Goal: Use online tool/utility: Utilize a website feature to perform a specific function

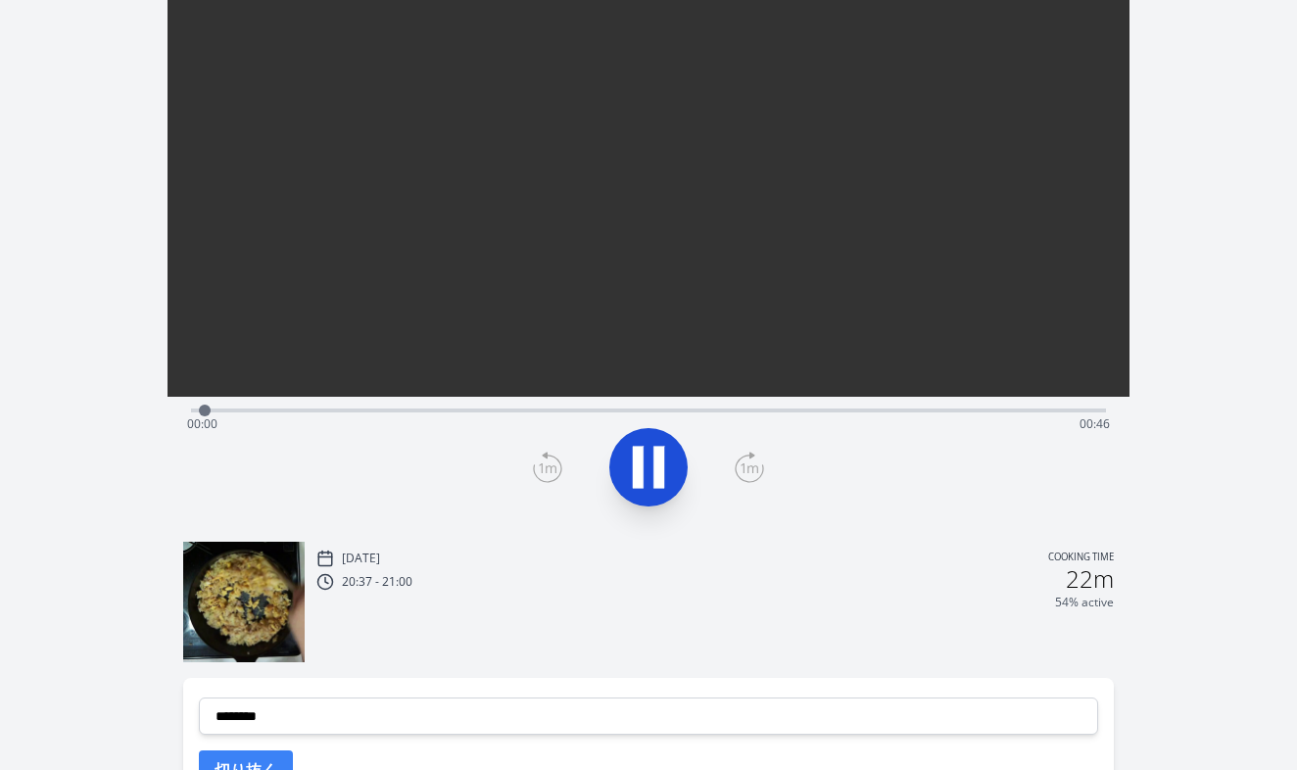
scroll to position [195, 0]
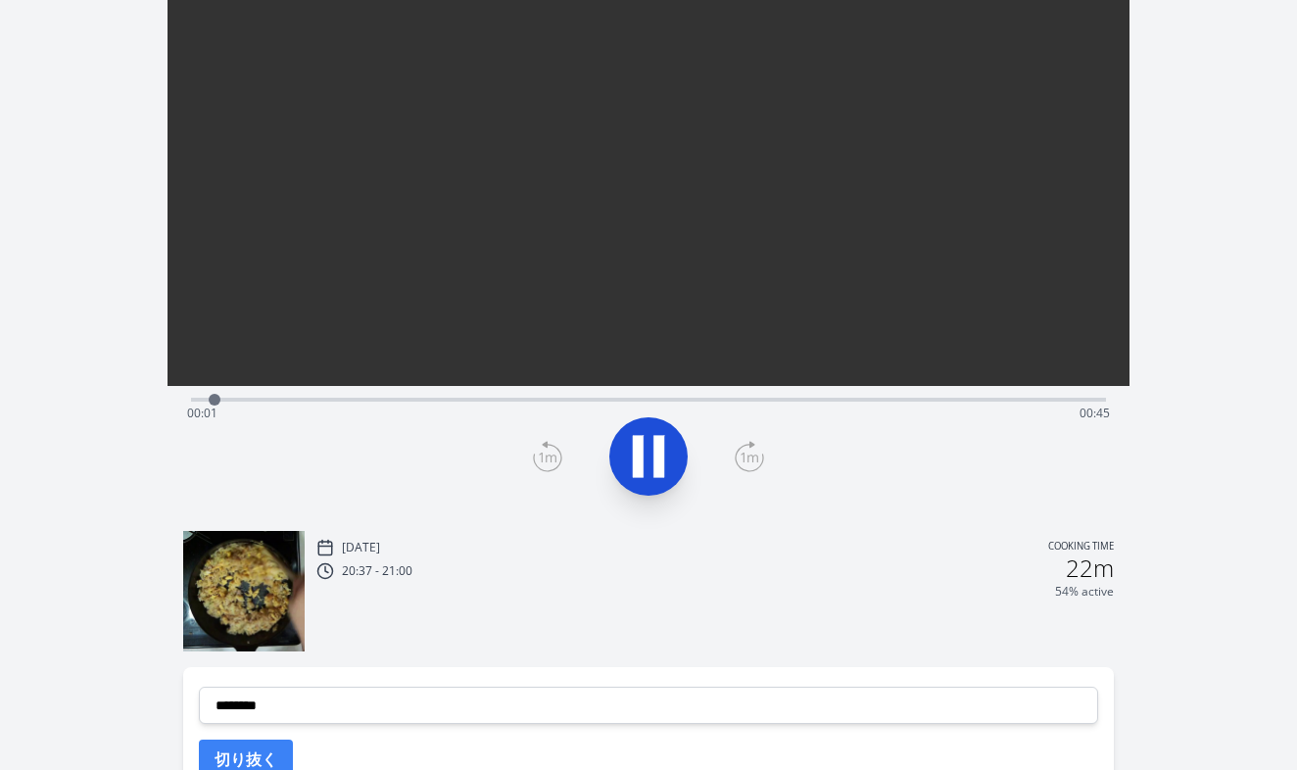
click at [312, 406] on div "Time elapsed: 00:01 Time remaining: 00:45" at bounding box center [649, 413] width 924 height 31
click at [444, 403] on div "Time elapsed: 00:06 Time remaining: 00:40" at bounding box center [649, 413] width 924 height 31
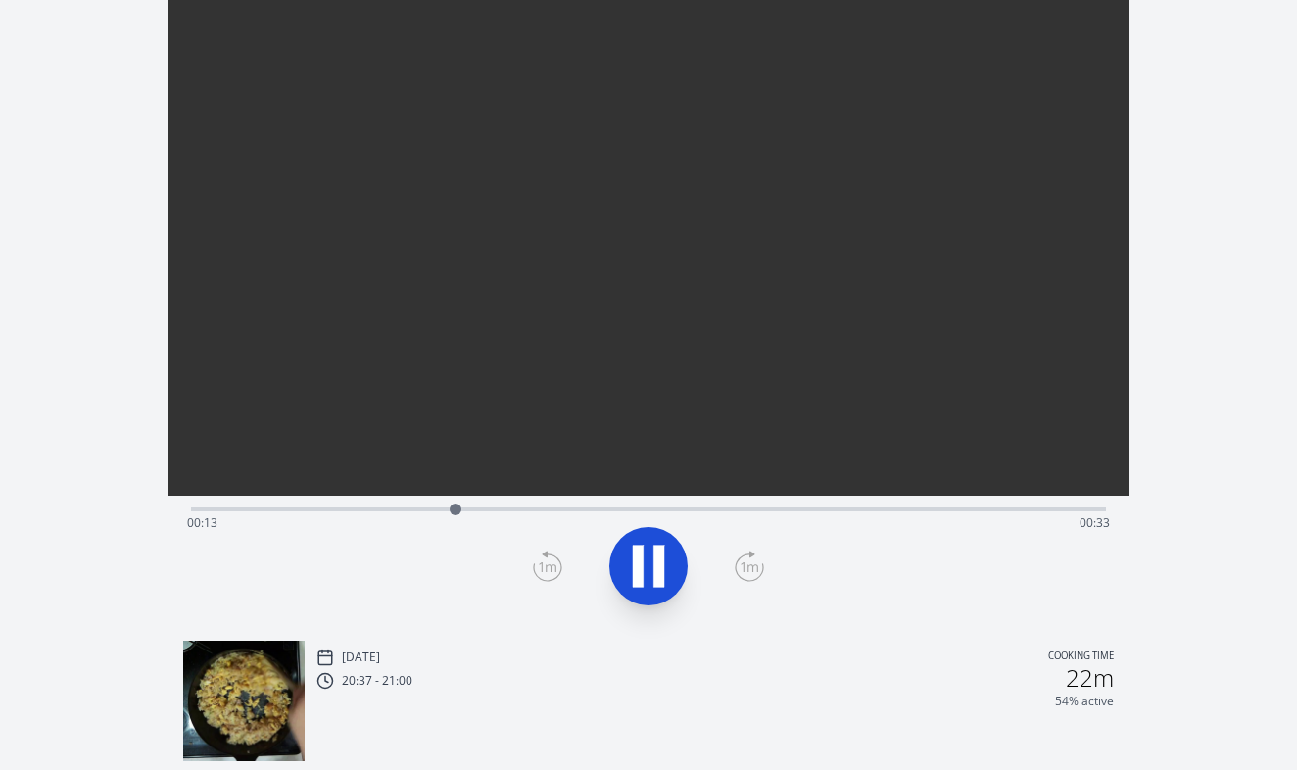
scroll to position [73, 0]
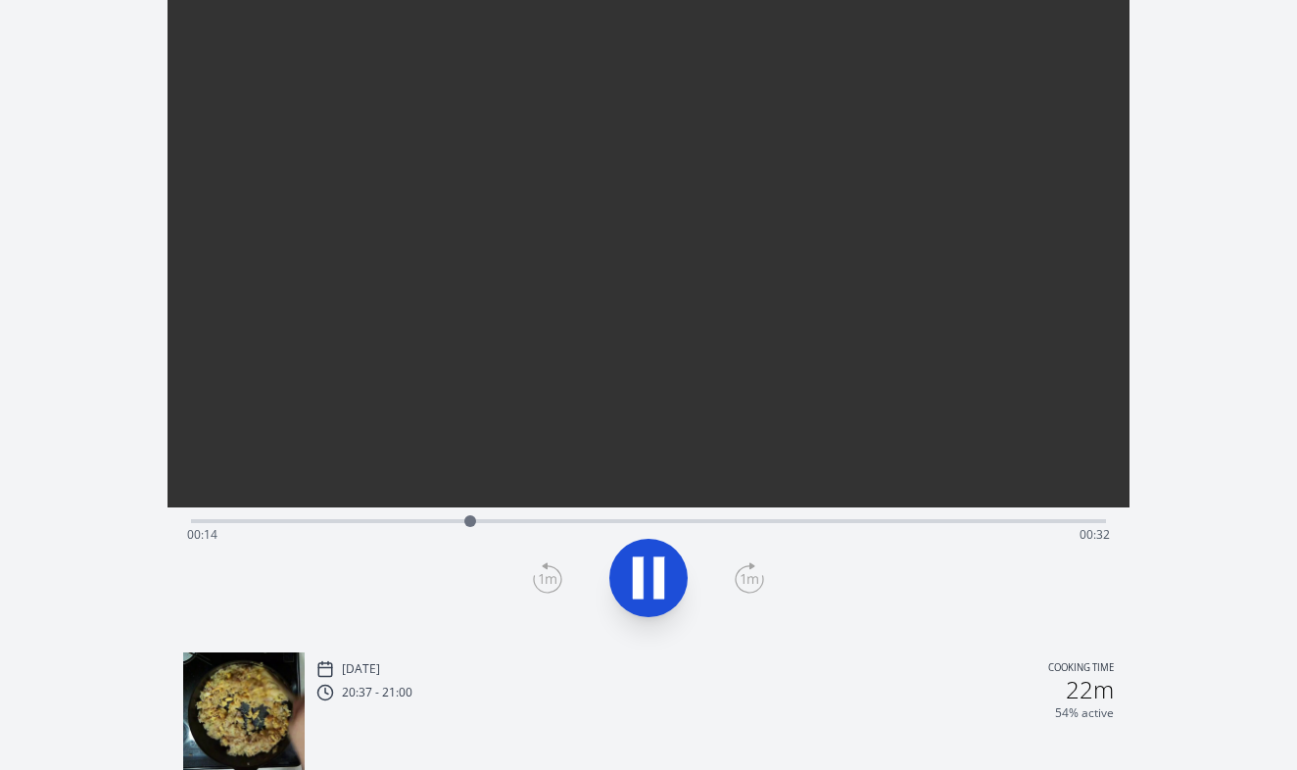
click at [539, 516] on div "Time elapsed: 00:14 Time remaining: 00:32" at bounding box center [649, 519] width 916 height 24
click at [625, 529] on div "Time elapsed: 00:17 Time remaining: 00:28" at bounding box center [649, 534] width 924 height 31
click at [682, 515] on div "Time elapsed: 00:22 Time remaining: 00:24" at bounding box center [649, 519] width 916 height 24
click at [773, 517] on div "Time elapsed: 00:25 Time remaining: 00:21" at bounding box center [649, 519] width 916 height 24
click at [677, 566] on button at bounding box center [648, 578] width 78 height 78
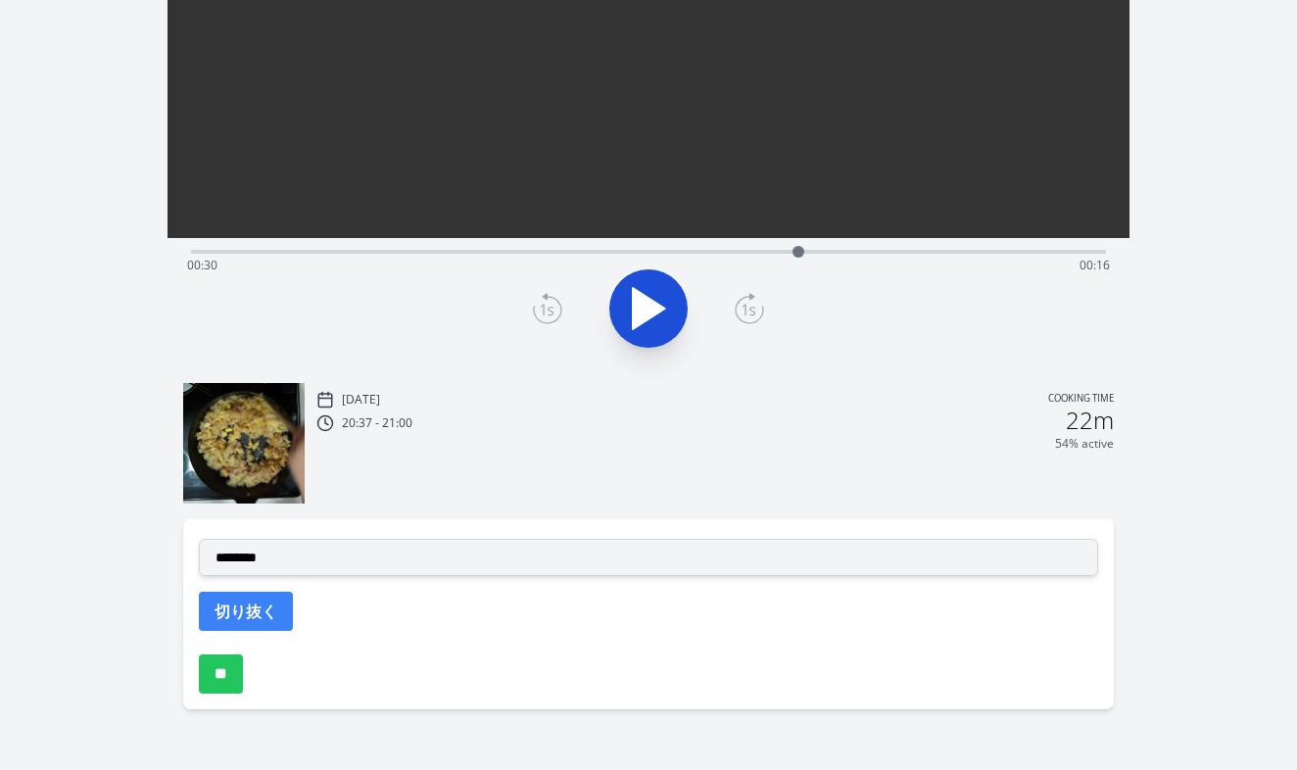
scroll to position [343, 0]
select select "**********"
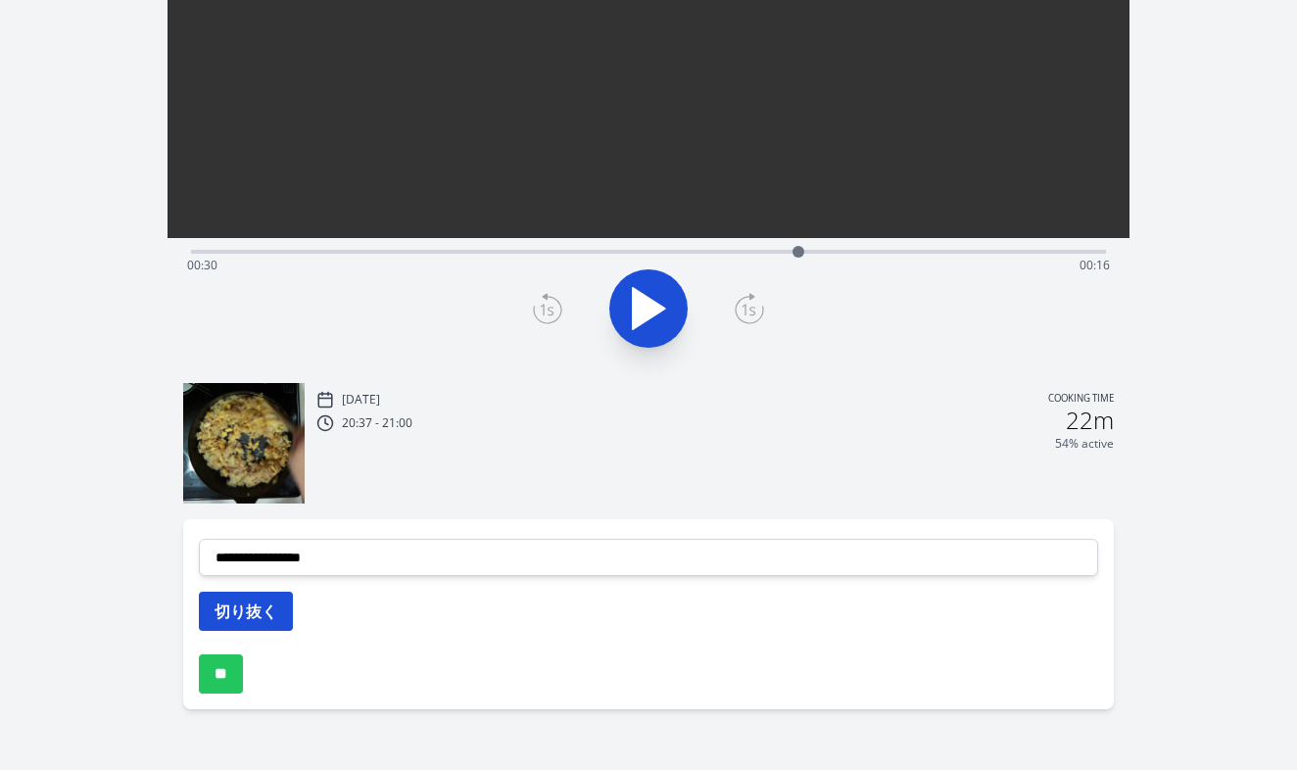
click at [268, 611] on button "切り抜く" at bounding box center [246, 611] width 94 height 39
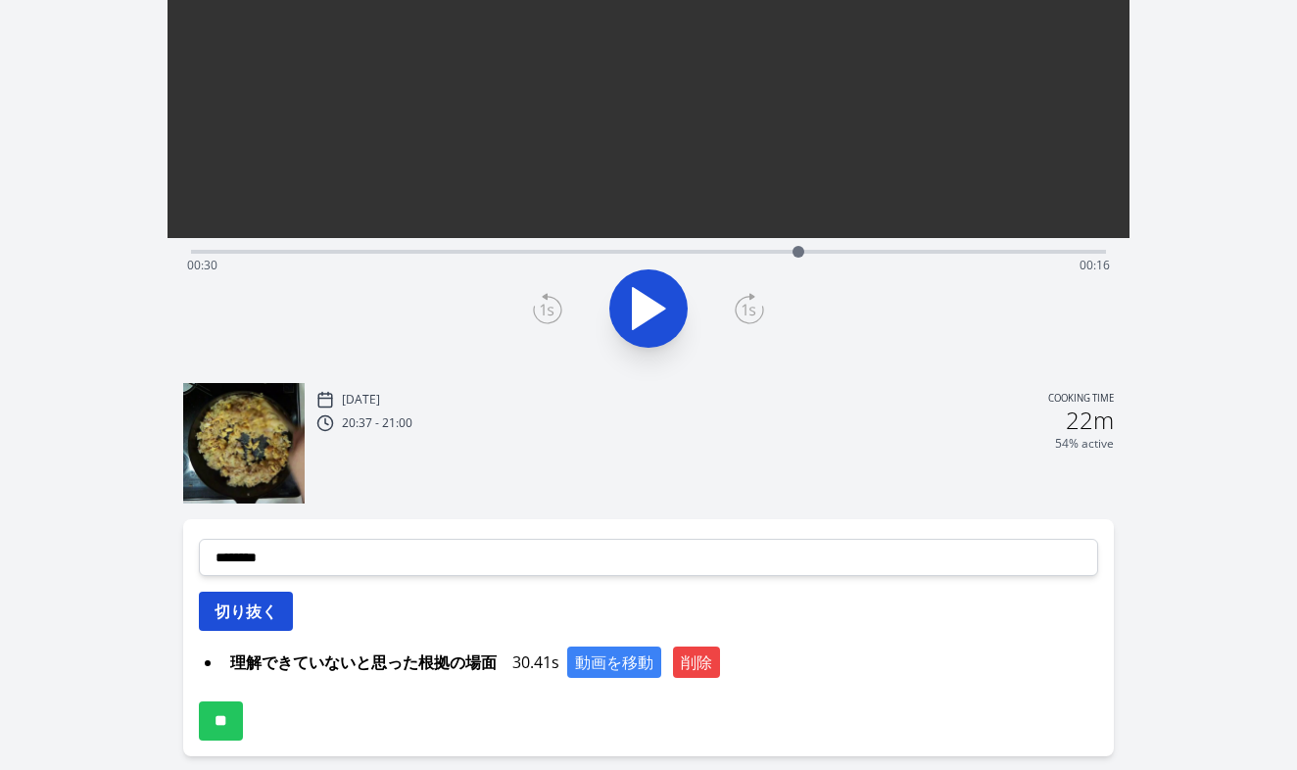
scroll to position [92, 0]
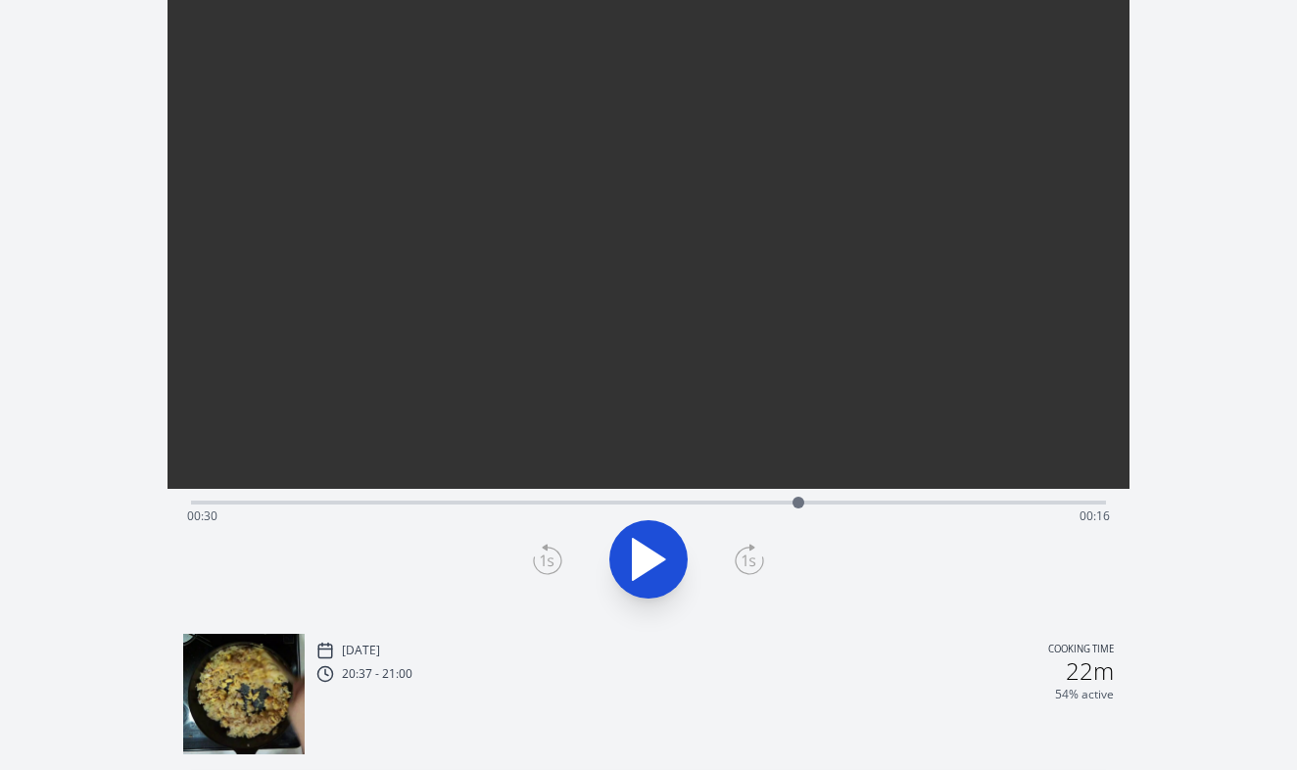
click at [866, 503] on div "Time elapsed: 00:30 Time remaining: 00:16" at bounding box center [649, 516] width 924 height 31
click at [908, 494] on div "Time elapsed: 00:33 Time remaining: 00:13" at bounding box center [649, 501] width 916 height 24
click at [939, 494] on div "Time elapsed: 00:35 Time remaining: 00:10" at bounding box center [649, 501] width 916 height 24
click at [977, 502] on div "Time elapsed: 00:37 Time remaining: 00:09" at bounding box center [649, 516] width 924 height 31
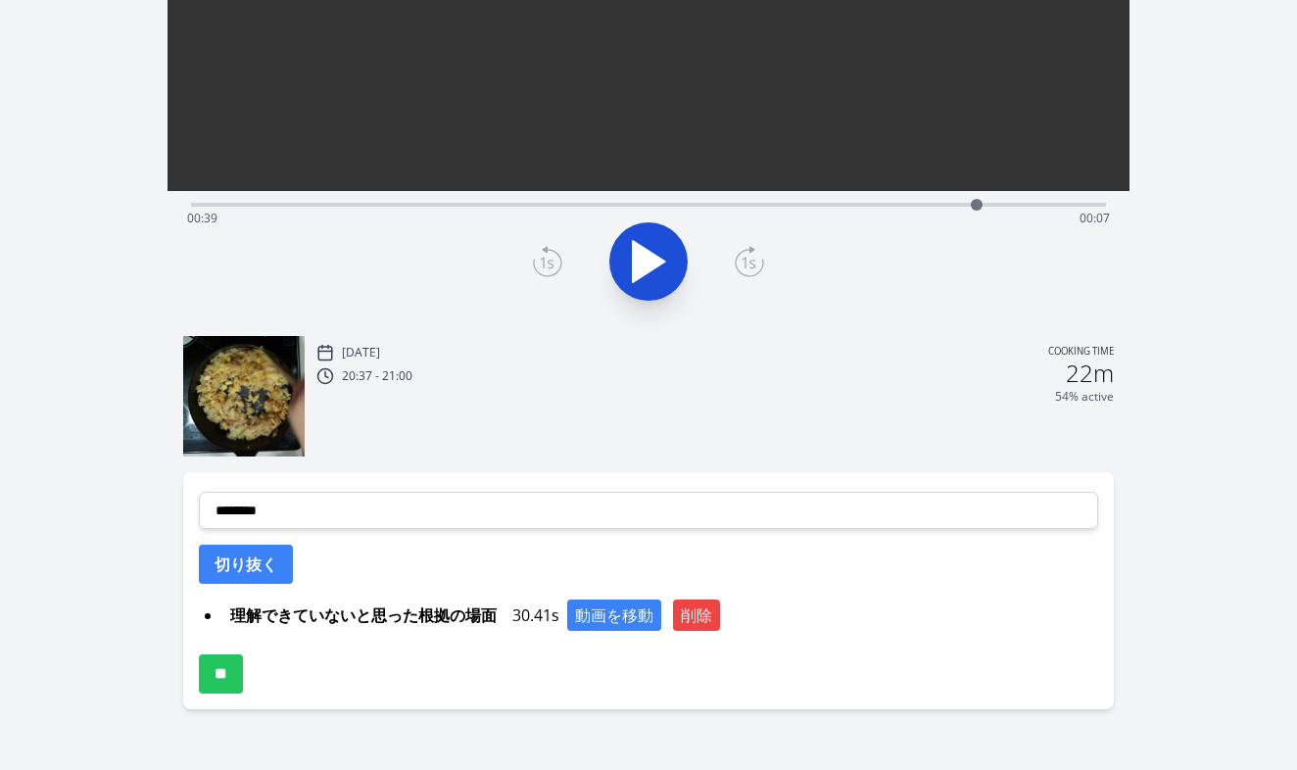
scroll to position [390, 0]
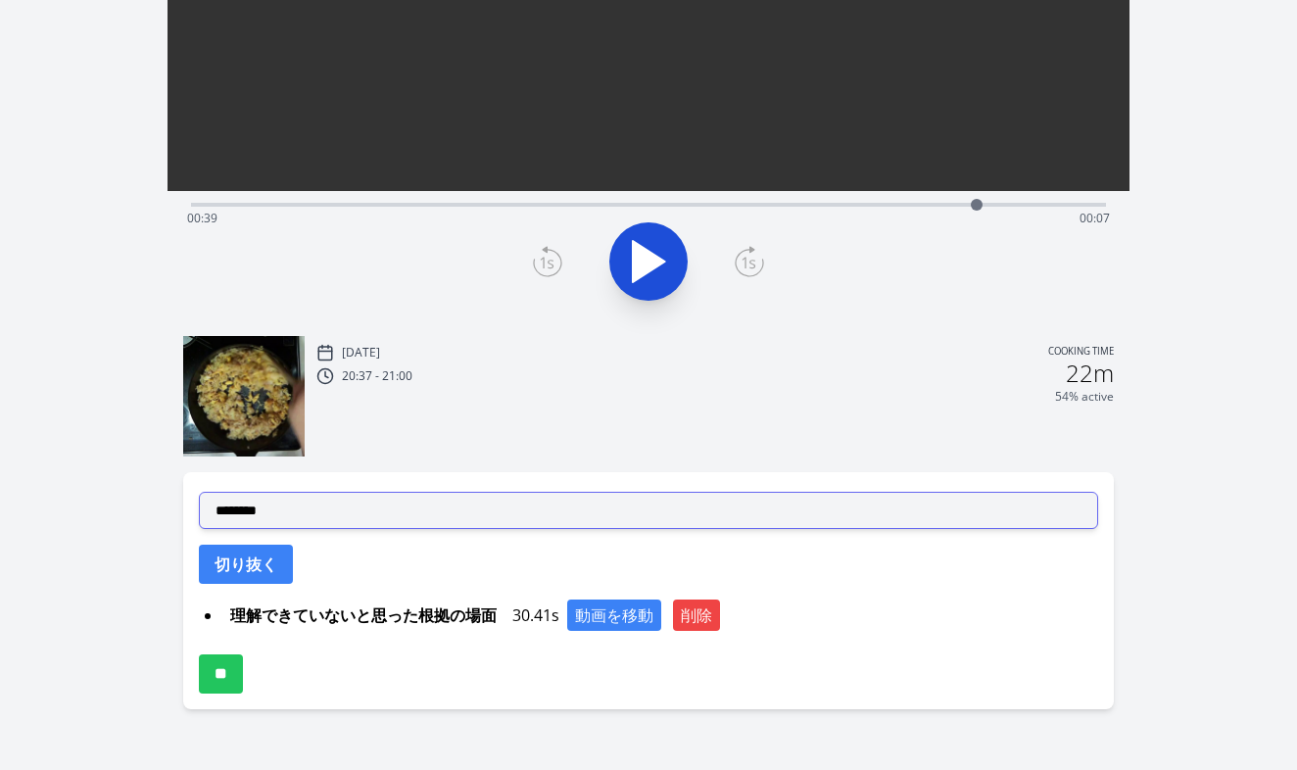
select select "**********"
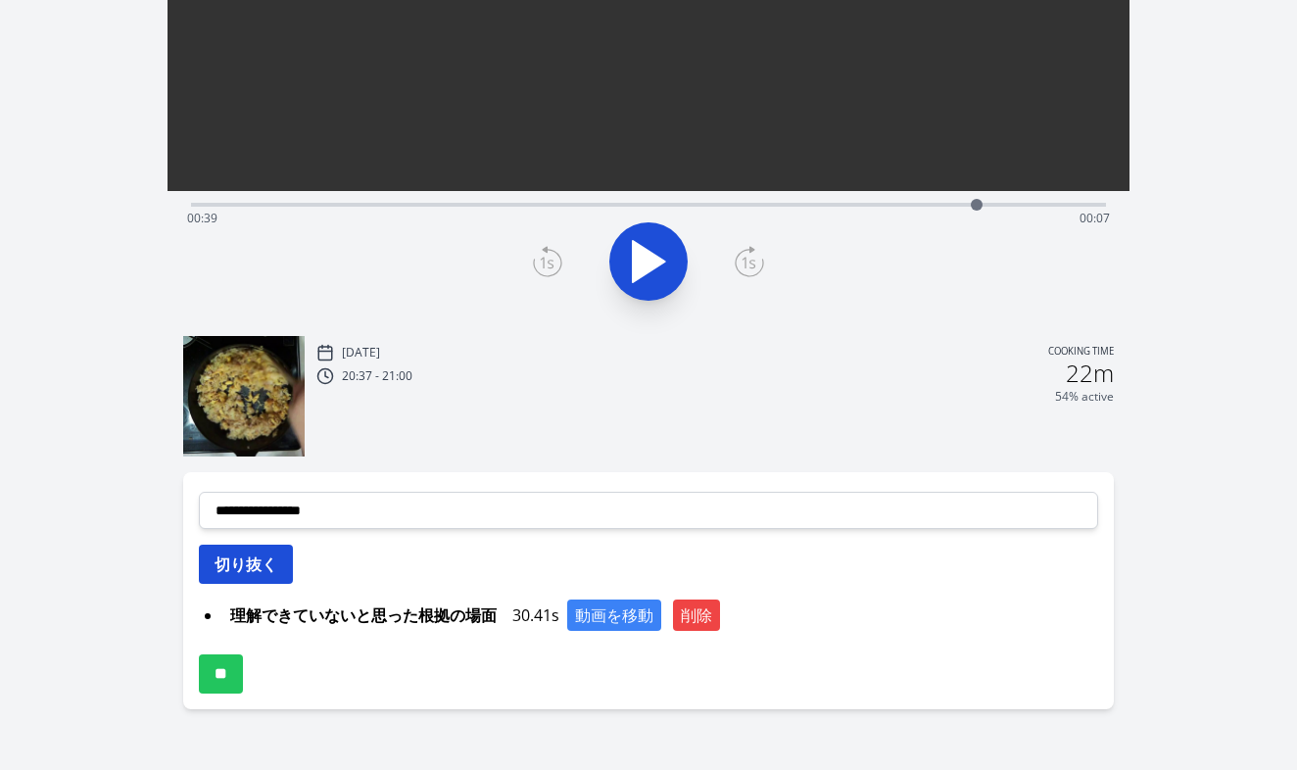
click at [239, 575] on button "切り抜く" at bounding box center [246, 564] width 94 height 39
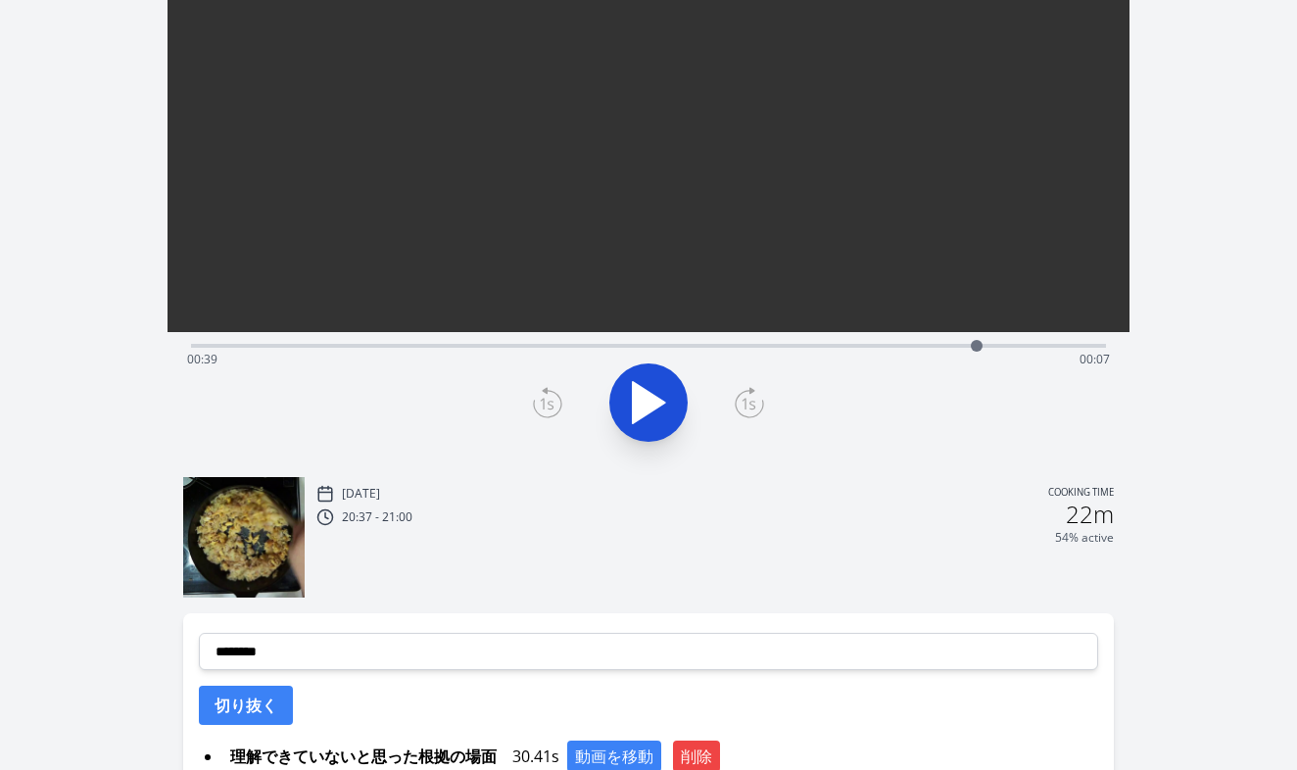
scroll to position [221, 0]
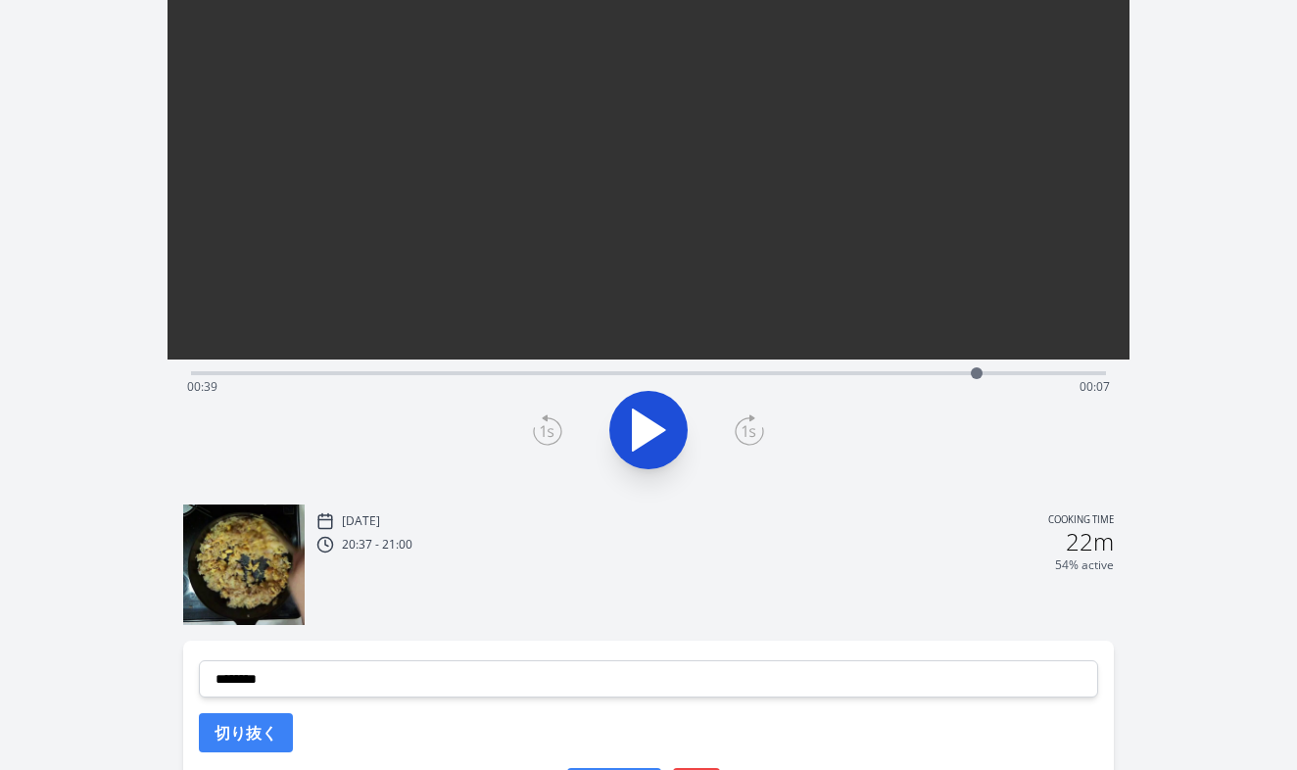
click at [916, 380] on div "Time elapsed: 00:39 Time remaining: 00:07" at bounding box center [649, 386] width 924 height 31
drag, startPoint x: 920, startPoint y: 370, endPoint x: 958, endPoint y: 375, distance: 38.5
click at [958, 375] on div at bounding box center [958, 373] width 12 height 12
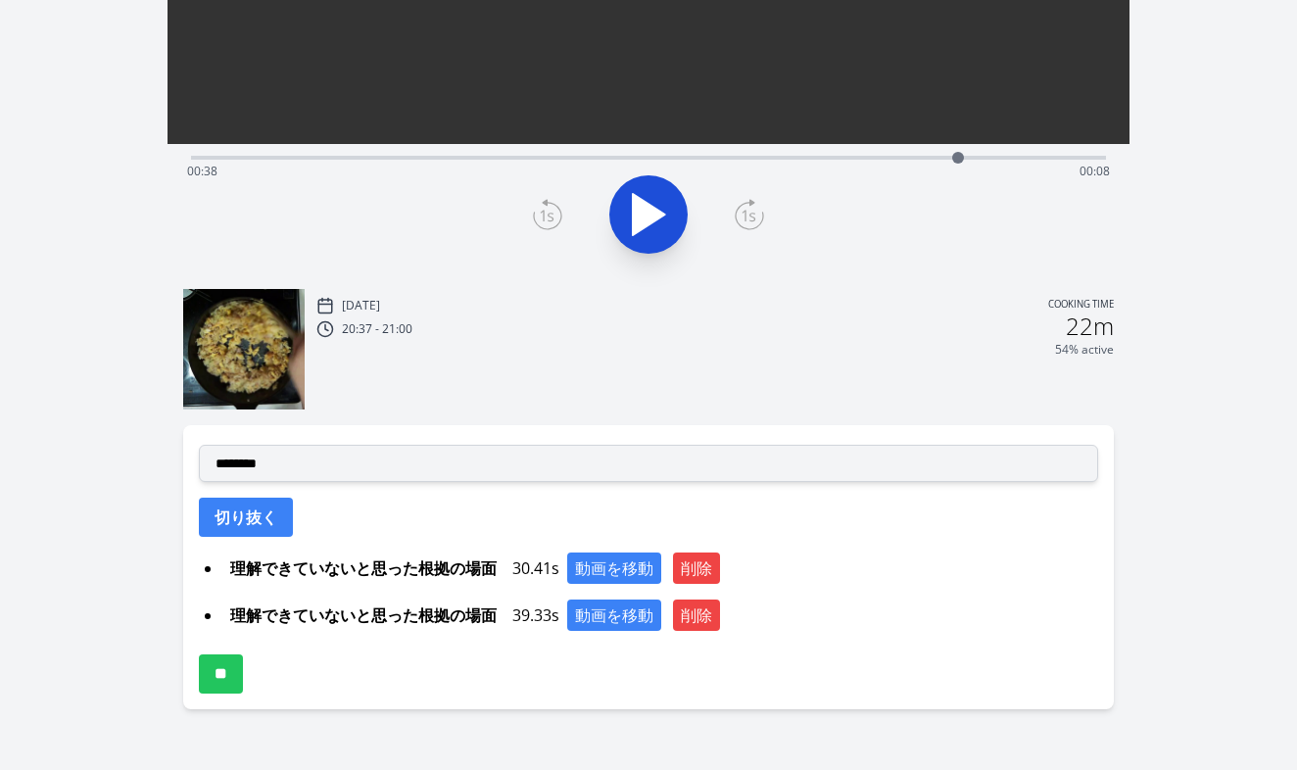
scroll to position [437, 0]
select select "**********"
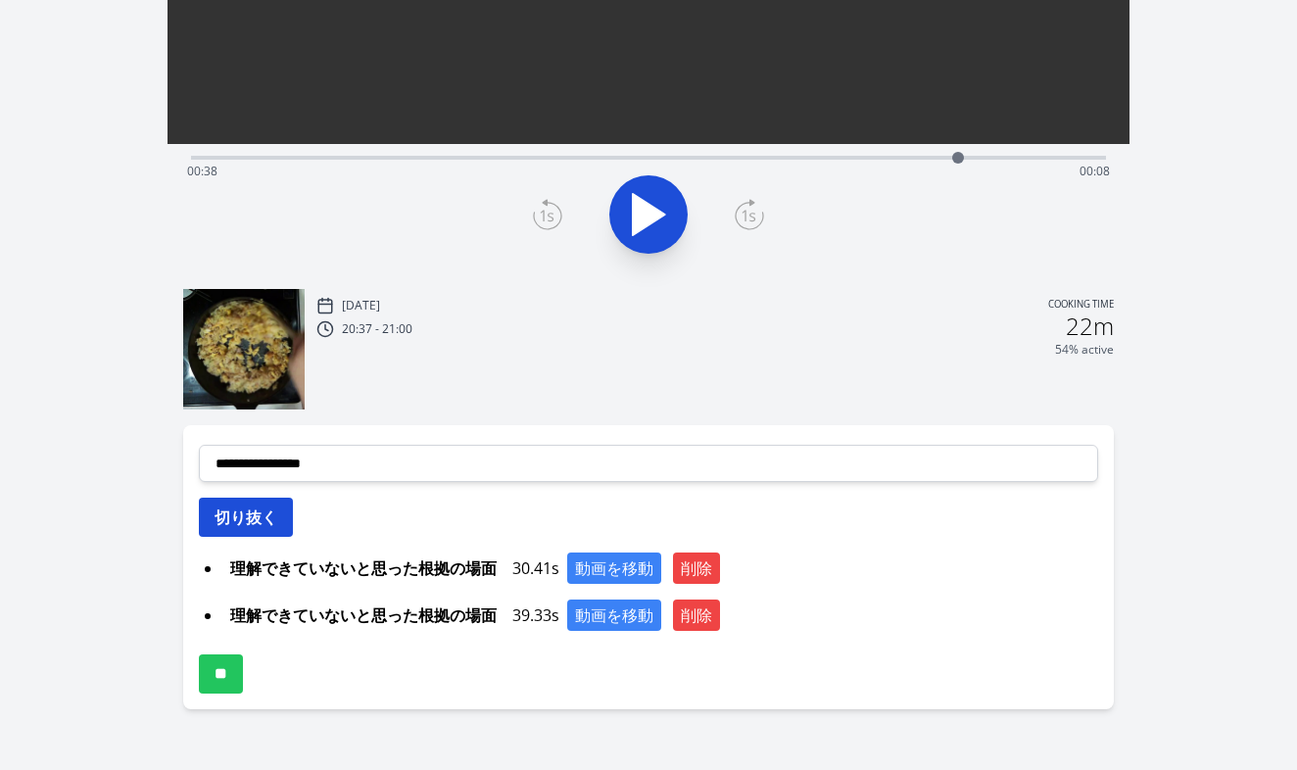
click at [243, 522] on button "切り抜く" at bounding box center [246, 517] width 94 height 39
select select
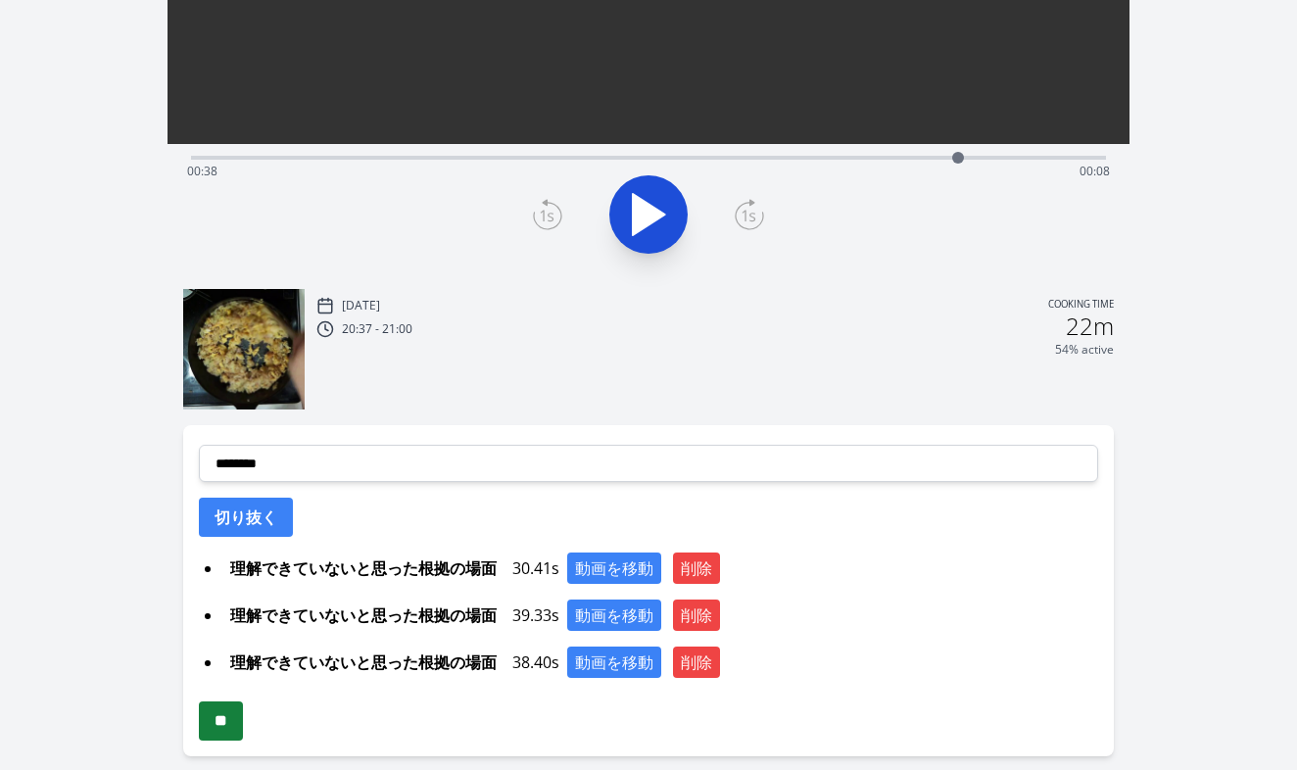
click at [241, 722] on input "**" at bounding box center [221, 720] width 44 height 39
